Goal: Find specific page/section: Find specific page/section

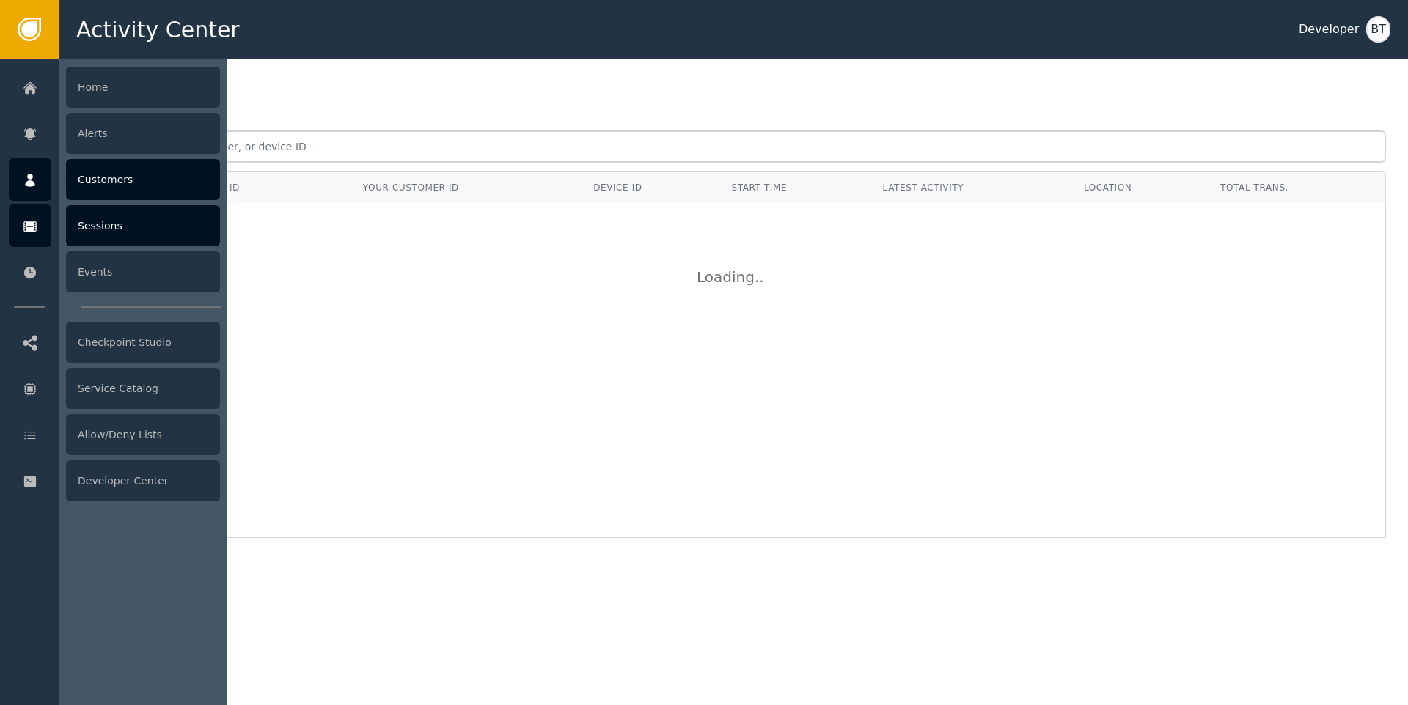
click at [119, 184] on div "Customers" at bounding box center [143, 179] width 154 height 41
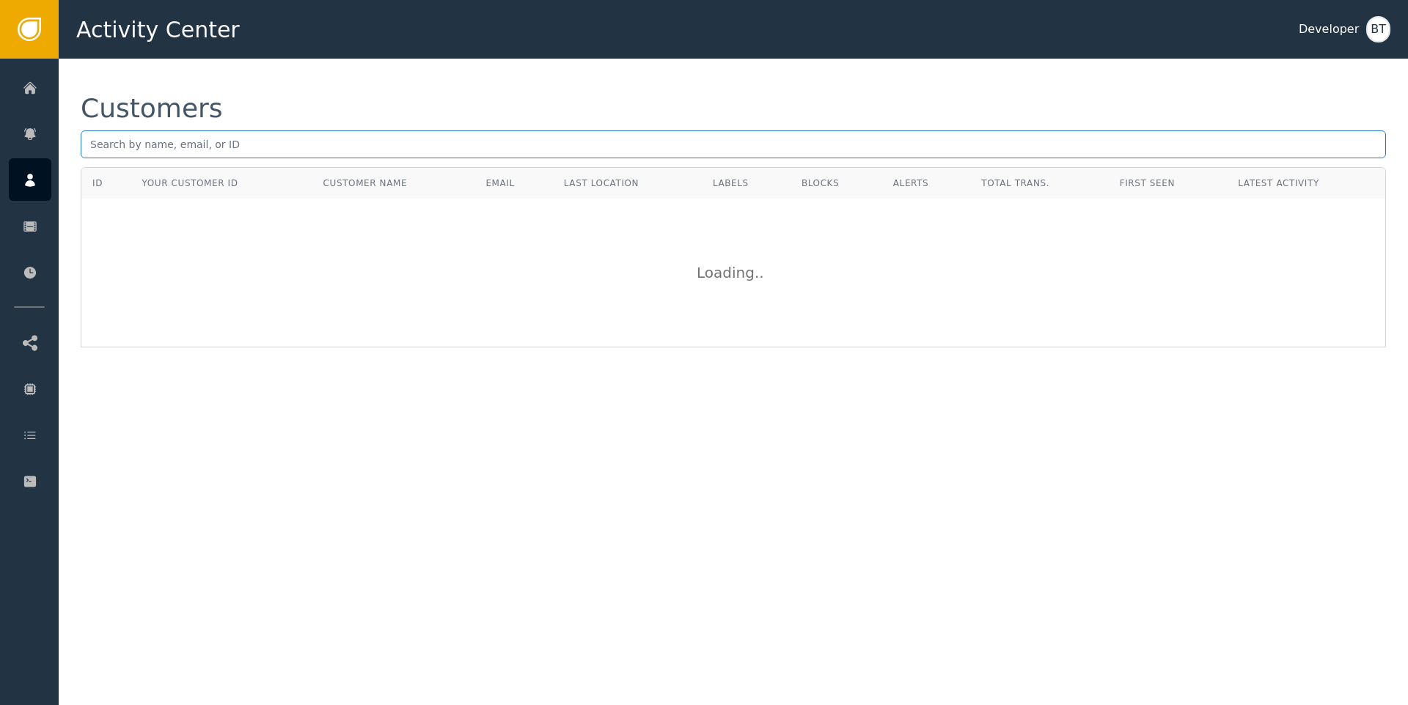
click at [260, 143] on input "text" at bounding box center [733, 144] width 1305 height 28
click at [460, 150] on input "text" at bounding box center [733, 144] width 1305 height 28
paste input "[EMAIL_ADDRESS][DOMAIN_NAME]"
type input "[EMAIL_ADDRESS][DOMAIN_NAME]"
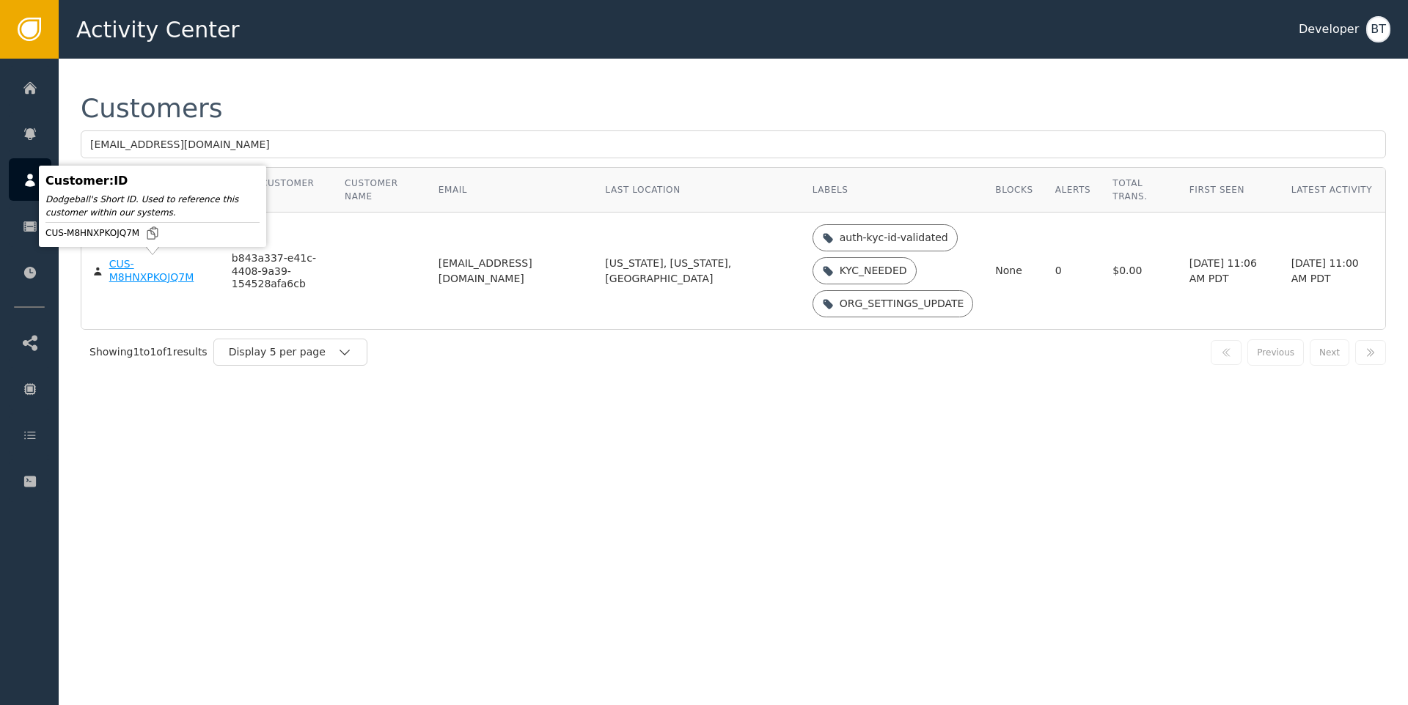
click at [124, 265] on div "CUS-M8HNXPKOJQ7M" at bounding box center [159, 271] width 100 height 26
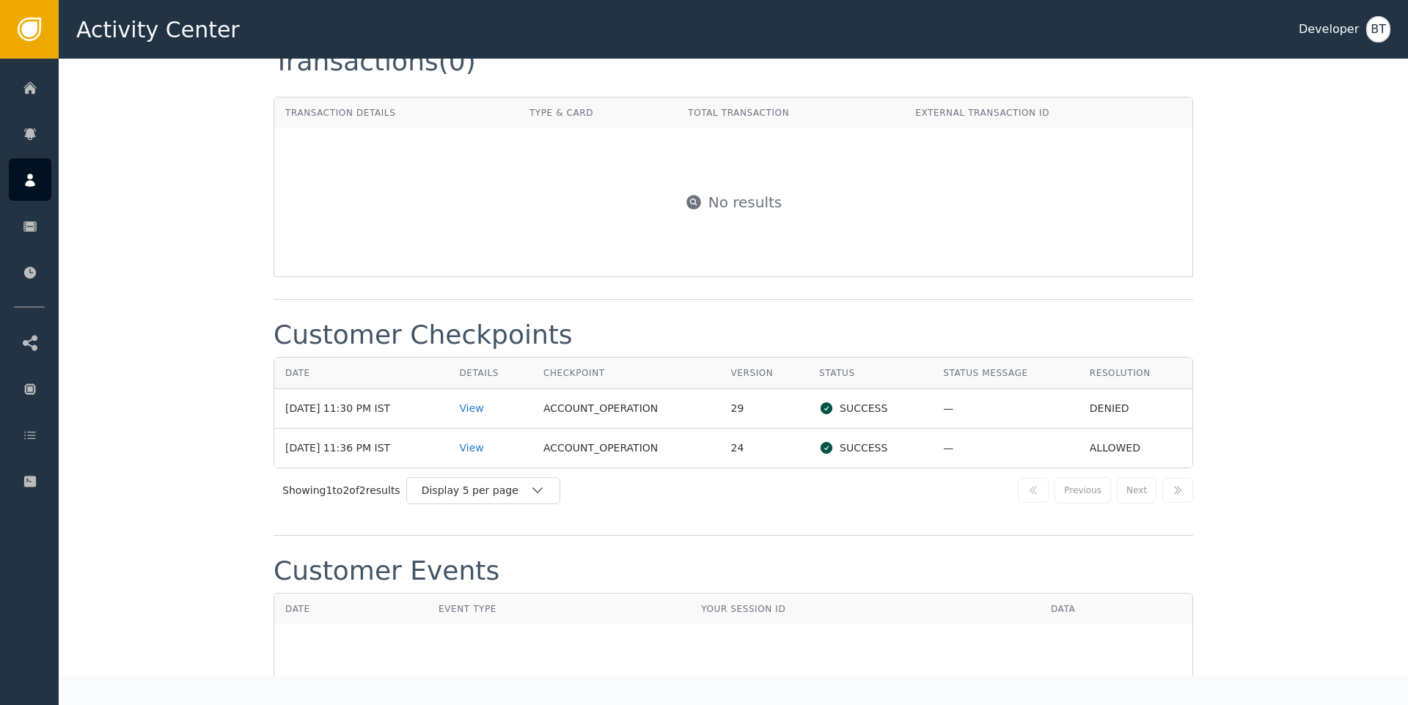
scroll to position [1388, 0]
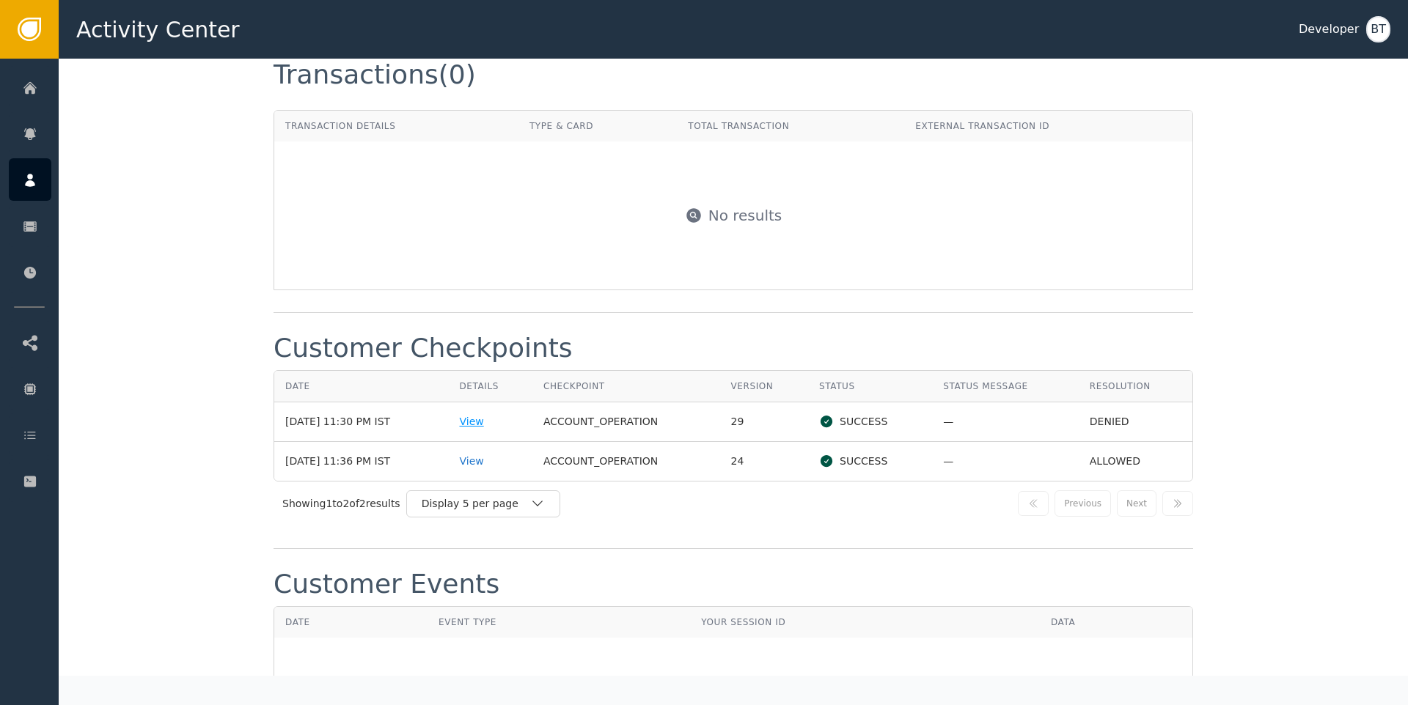
click at [489, 423] on div "View" at bounding box center [490, 421] width 62 height 15
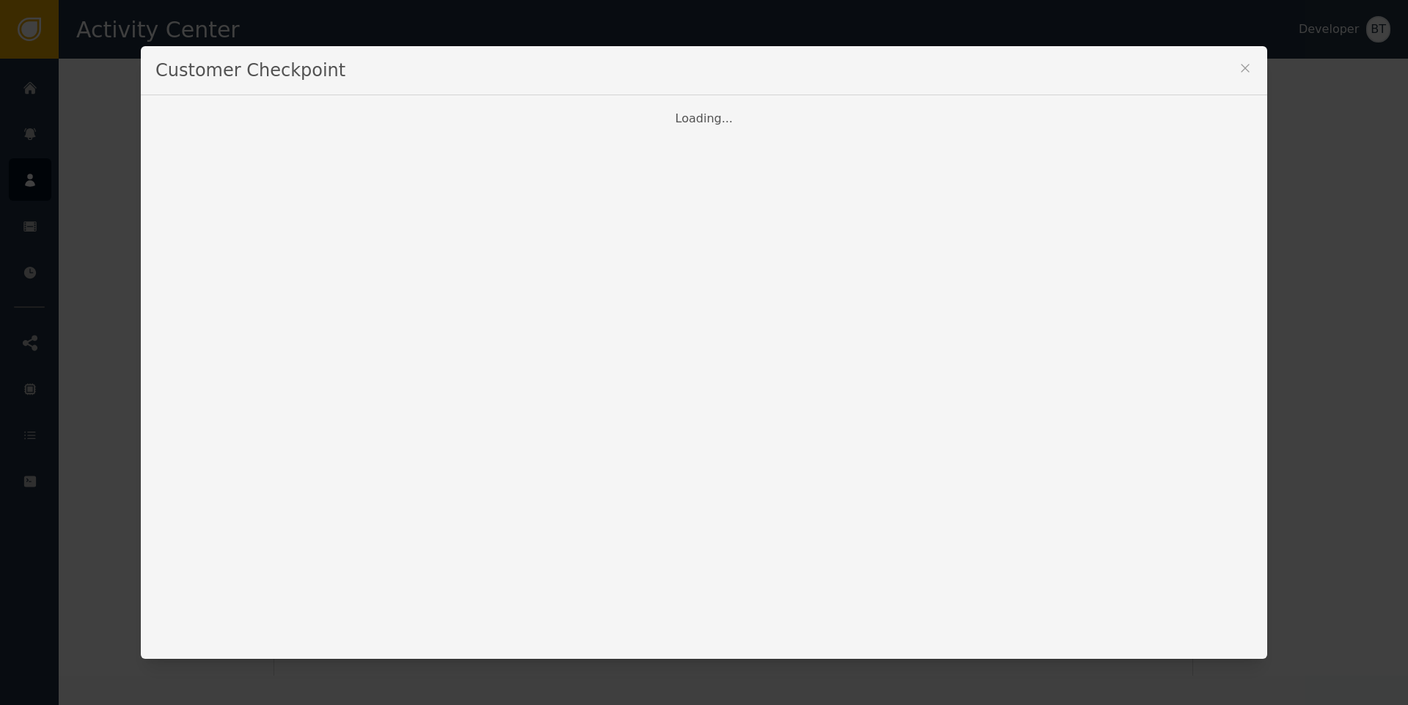
click at [1227, 65] on div "Customer Checkpoint" at bounding box center [704, 70] width 1126 height 49
click at [1237, 64] on icon at bounding box center [1244, 68] width 15 height 15
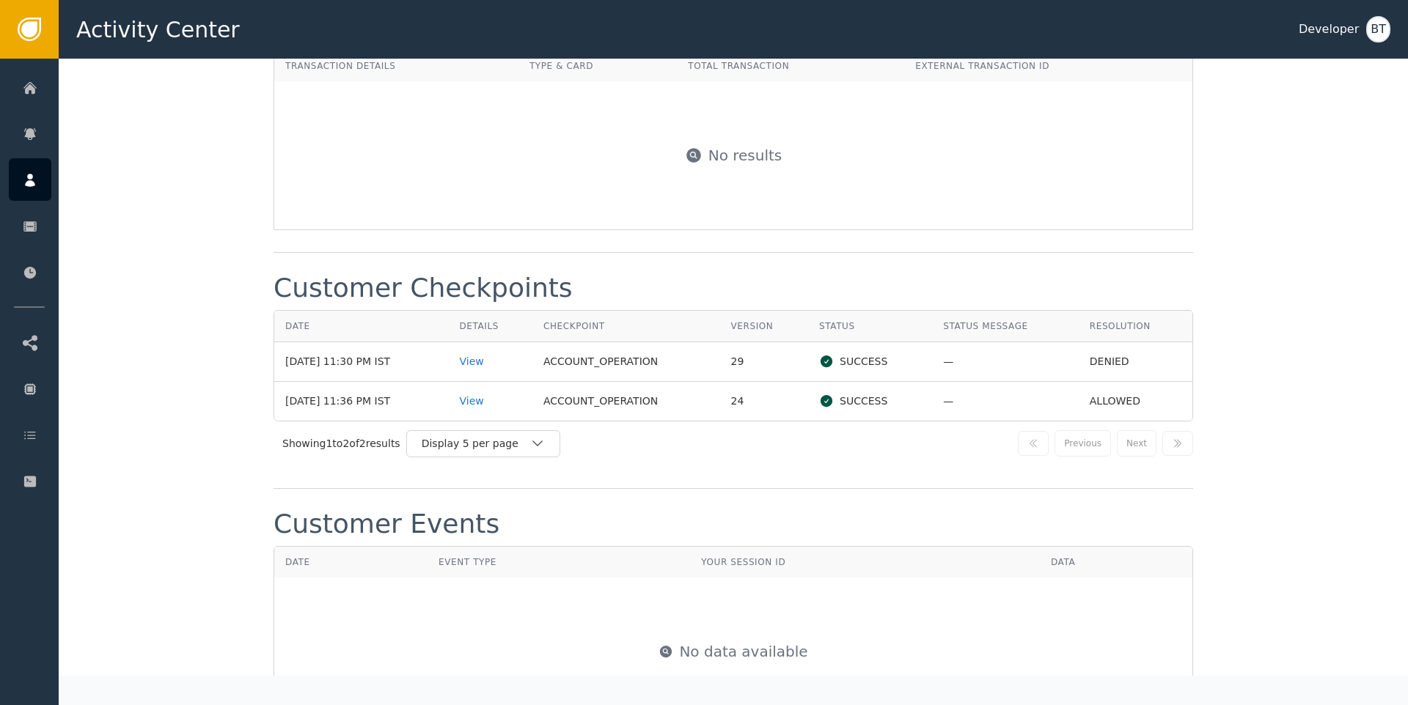
scroll to position [1270, 0]
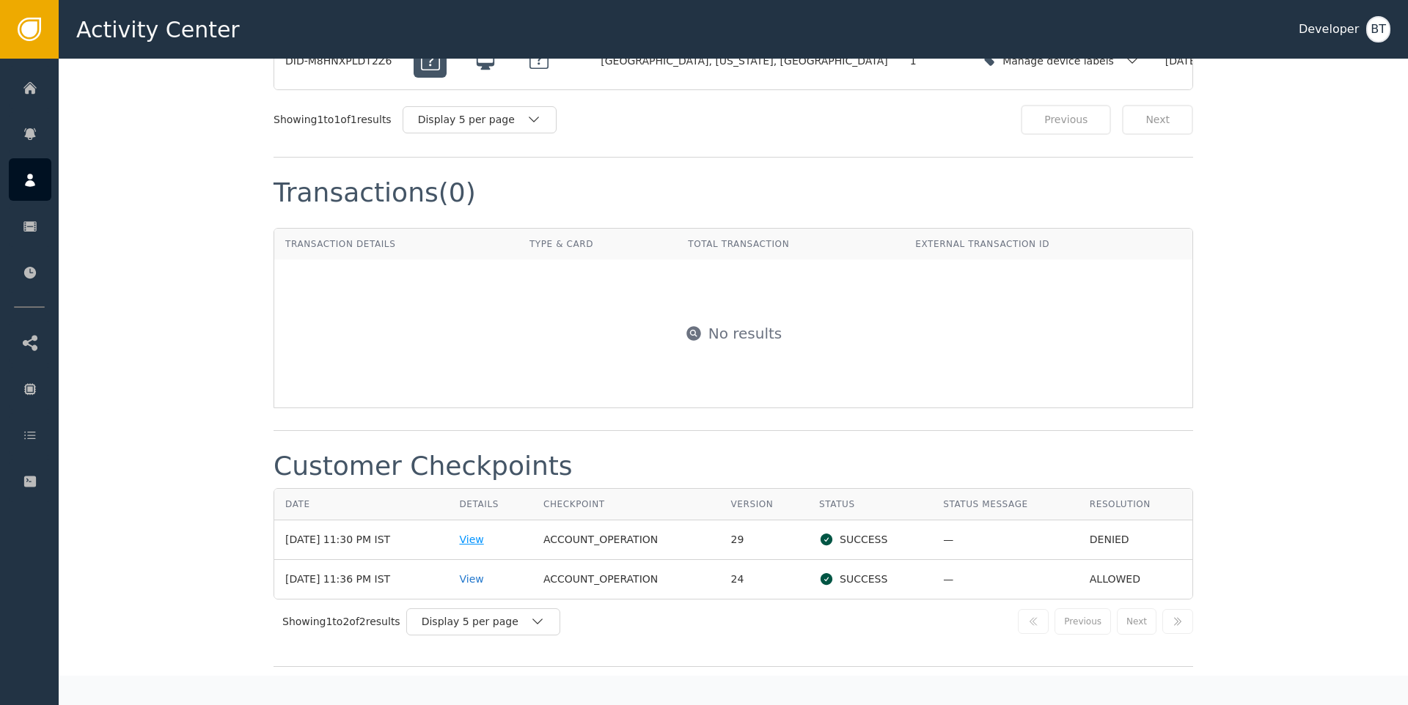
click at [492, 545] on div "View" at bounding box center [490, 539] width 62 height 15
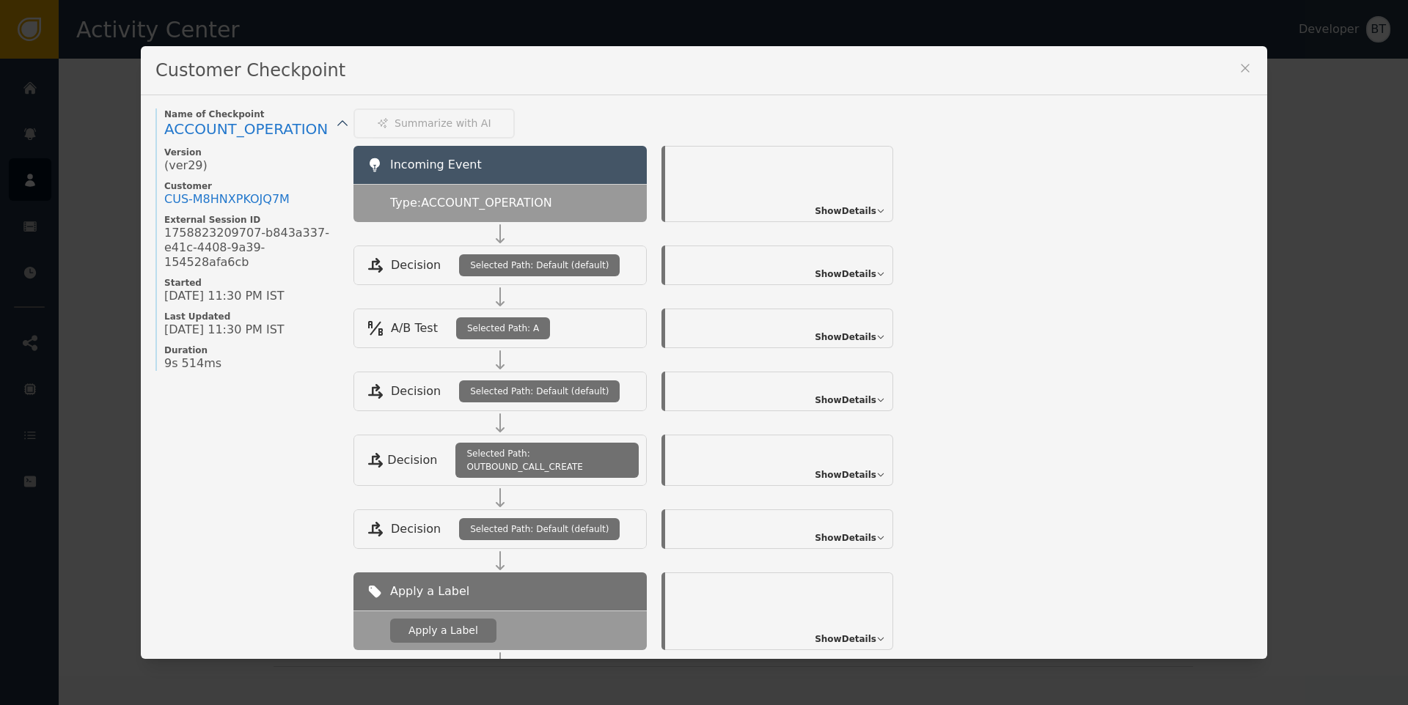
scroll to position [0, 0]
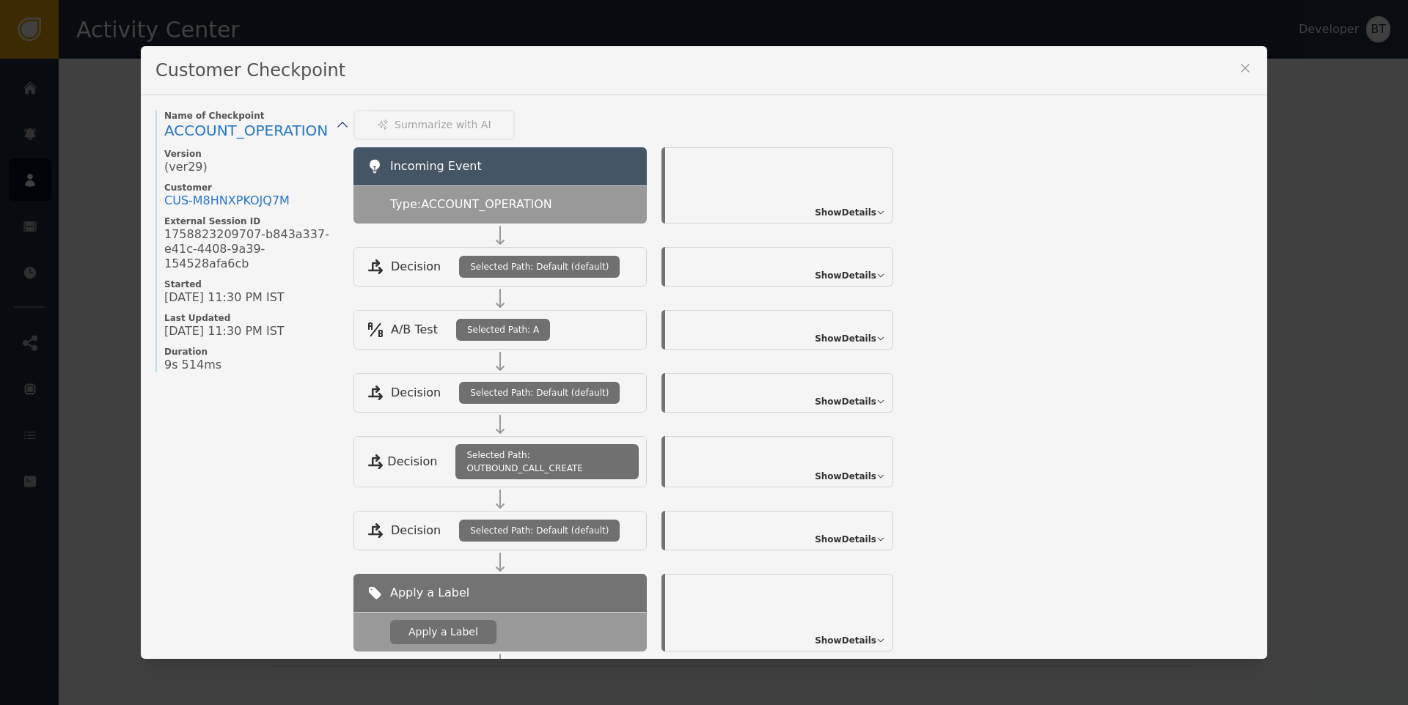
click at [1237, 70] on icon at bounding box center [1244, 68] width 15 height 15
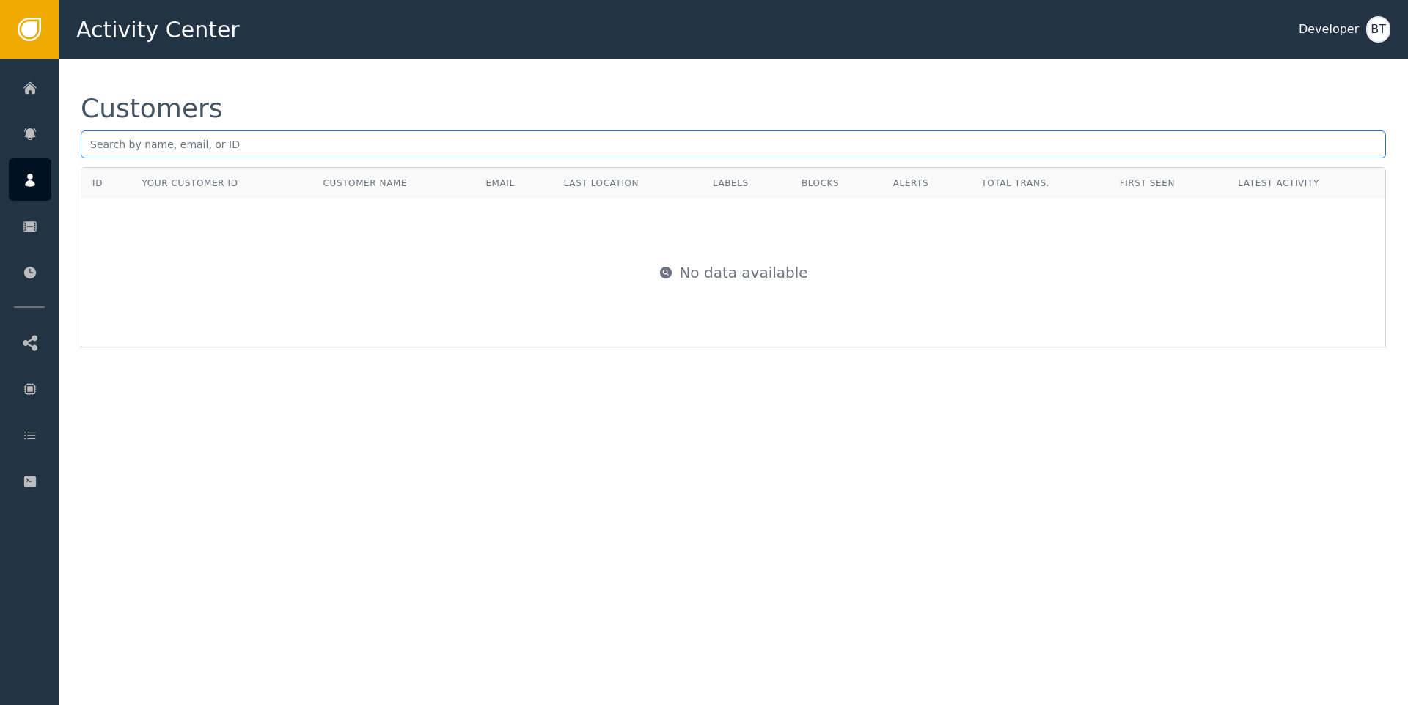
click at [435, 149] on input "text" at bounding box center [733, 144] width 1305 height 28
paste input "[EMAIL_ADDRESS][DOMAIN_NAME]"
type input "[EMAIL_ADDRESS][DOMAIN_NAME]"
